Goal: Information Seeking & Learning: Compare options

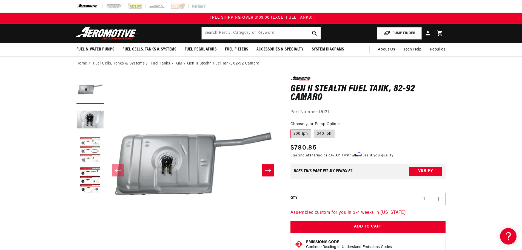
click at [89, 145] on button "Load image 3 in gallery view" at bounding box center [89, 150] width 27 height 27
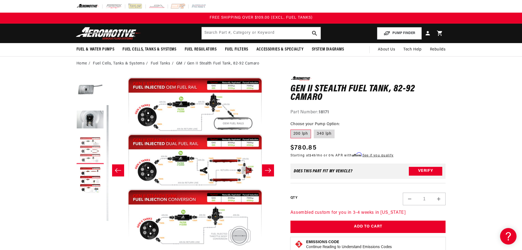
scroll to position [0, 346]
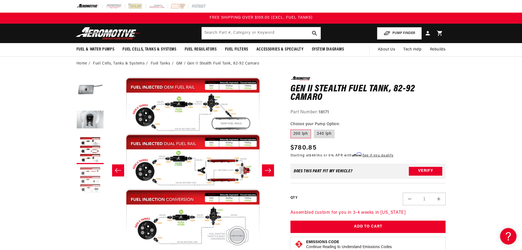
click at [91, 177] on button "Load image 4 in gallery view" at bounding box center [89, 180] width 27 height 27
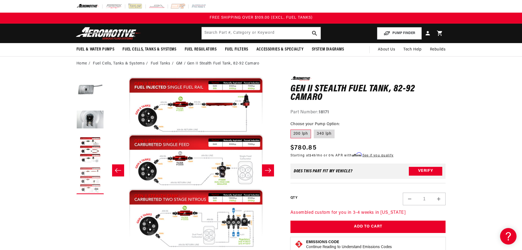
scroll to position [0, 519]
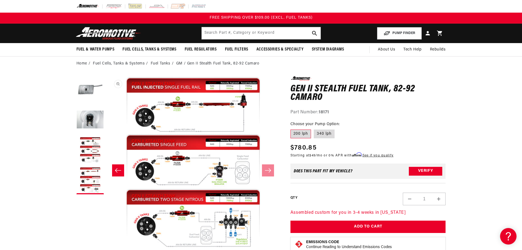
click at [107, 250] on button "Open media 4 in modal" at bounding box center [107, 250] width 0 height 0
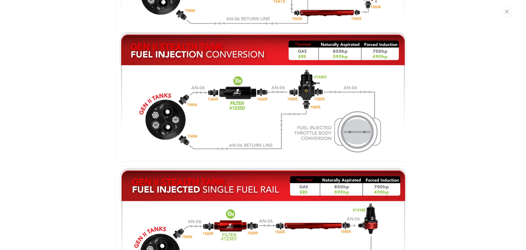
scroll to position [624, 0]
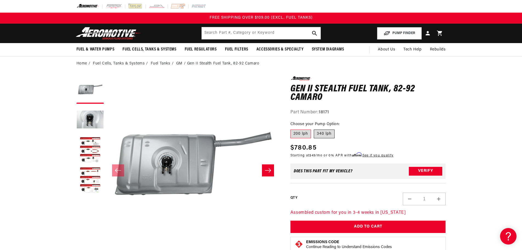
click at [320, 135] on label "340 lph" at bounding box center [324, 133] width 21 height 9
click at [314, 129] on input "340 lph" at bounding box center [314, 128] width 0 height 0
radio input "true"
click at [299, 132] on label "200 lph" at bounding box center [301, 133] width 21 height 9
click at [292, 129] on input "200 lph" at bounding box center [292, 128] width 0 height 0
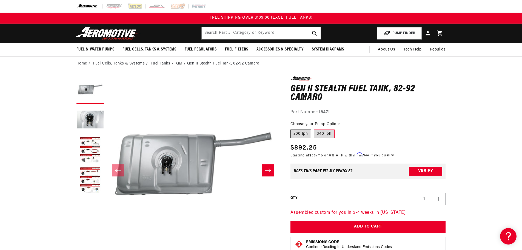
radio input "true"
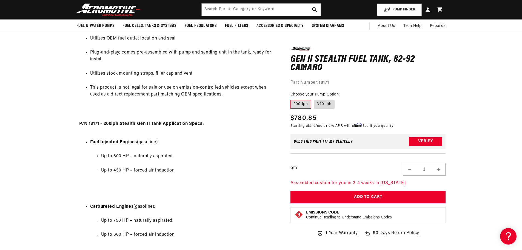
scroll to position [356, 0]
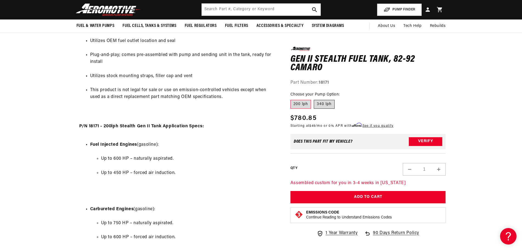
click at [329, 105] on label "340 lph" at bounding box center [324, 104] width 21 height 9
click at [314, 99] on input "340 lph" at bounding box center [314, 99] width 0 height 0
radio input "true"
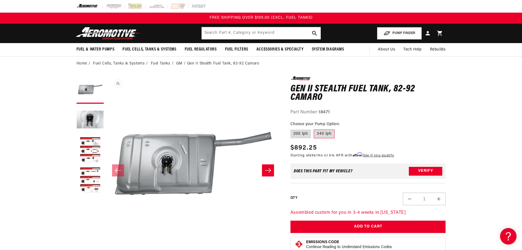
click at [107, 249] on button "Open media 1 in modal" at bounding box center [107, 249] width 0 height 0
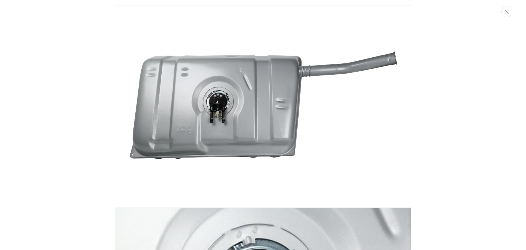
click at [214, 115] on img "Media gallery" at bounding box center [263, 104] width 296 height 198
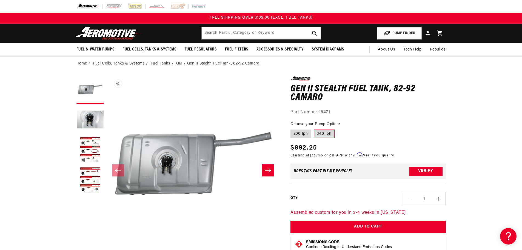
click at [107, 249] on button "Open media 1 in modal" at bounding box center [107, 249] width 0 height 0
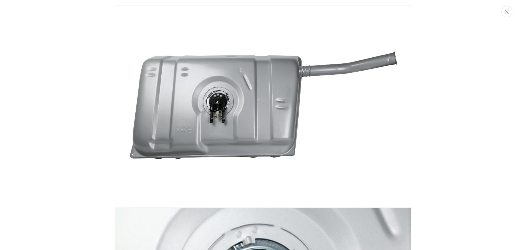
click at [95, 201] on div "Media gallery" at bounding box center [263, 125] width 526 height 250
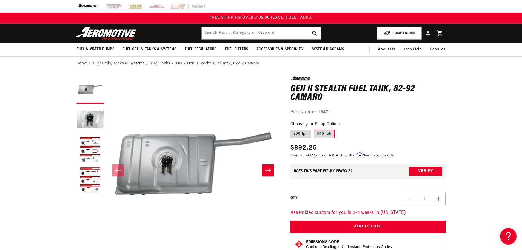
click at [181, 62] on link "GM" at bounding box center [179, 64] width 6 height 6
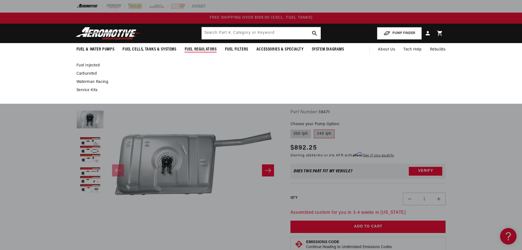
click at [77, 72] on link "Carbureted" at bounding box center [258, 73] width 364 height 5
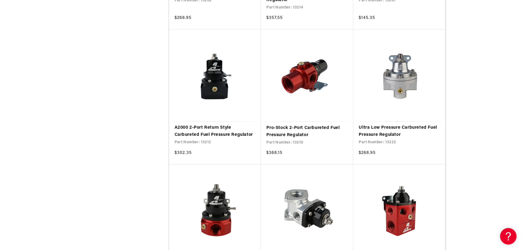
scroll to position [411, 0]
